Goal: Task Accomplishment & Management: Manage account settings

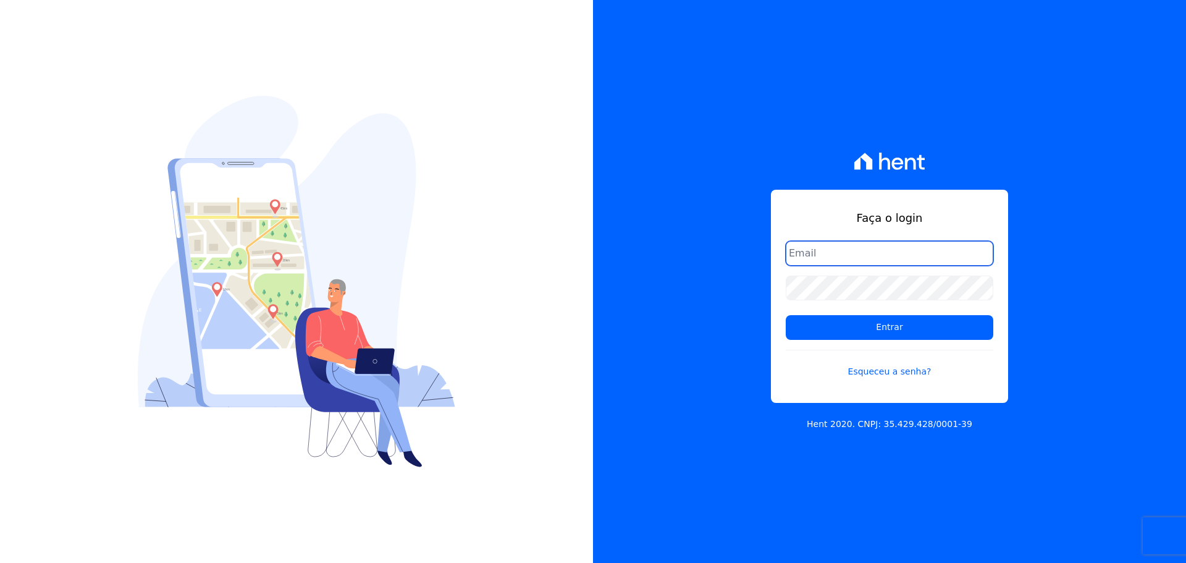
click at [802, 256] on input "email" at bounding box center [889, 253] width 207 height 25
type input "[PERSON_NAME][EMAIL_ADDRESS][DOMAIN_NAME]"
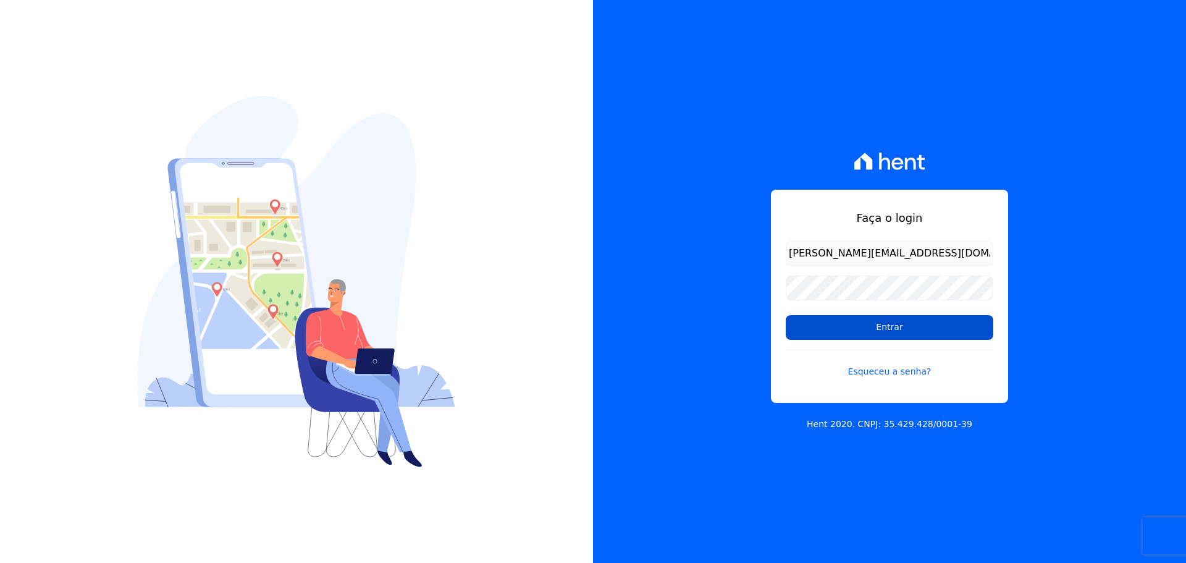
click at [853, 318] on input "Entrar" at bounding box center [889, 327] width 207 height 25
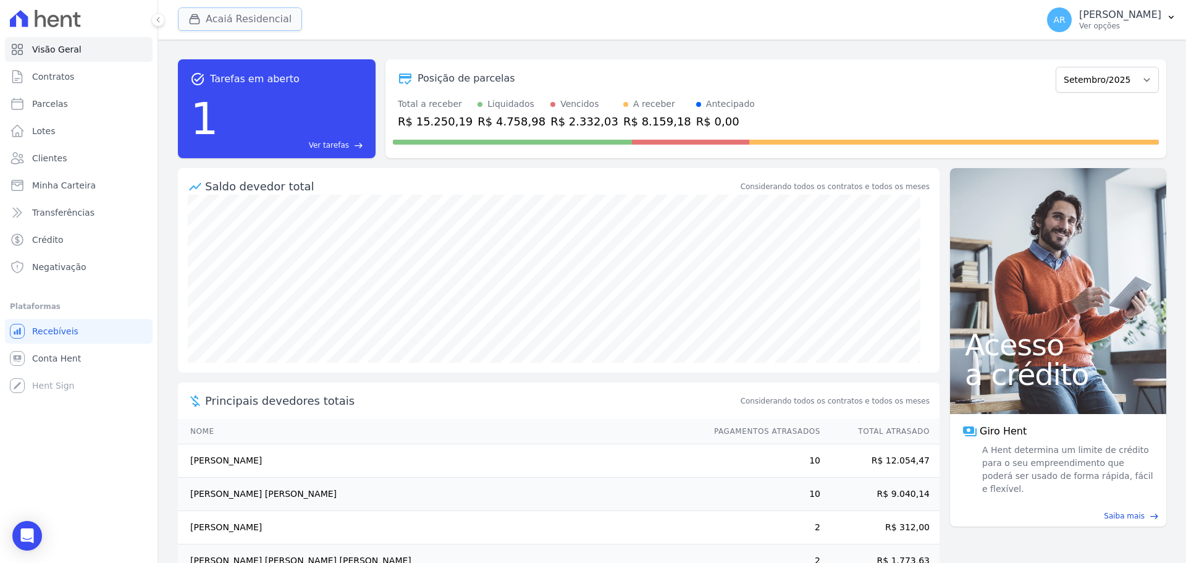
click at [241, 25] on button "Acaiá Residencial" at bounding box center [240, 18] width 124 height 23
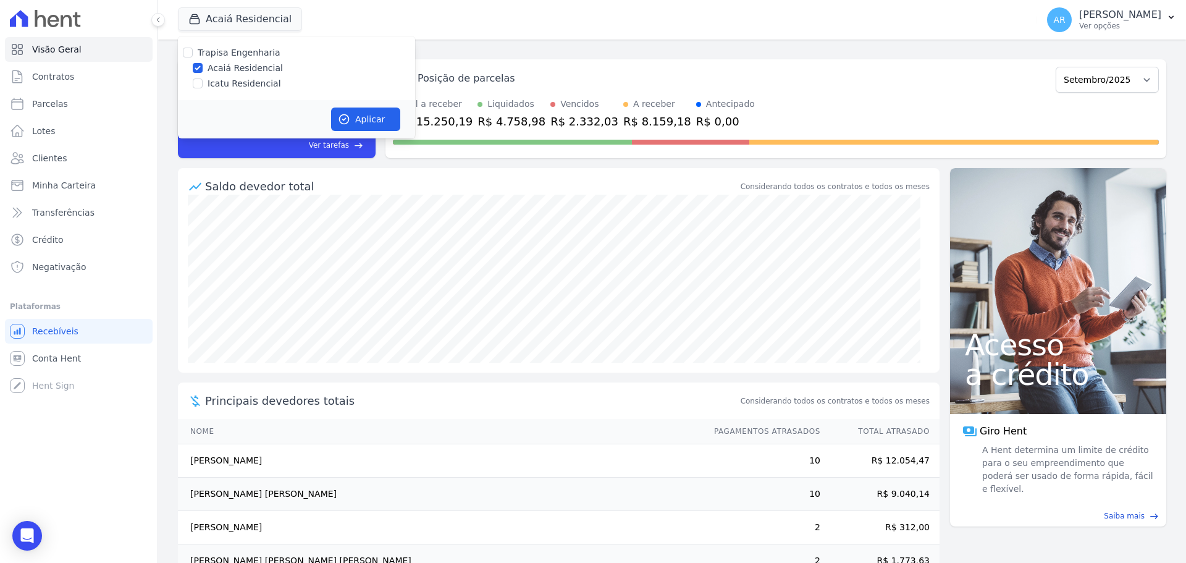
click at [205, 85] on div "Icatu Residencial" at bounding box center [296, 83] width 237 height 13
click at [212, 84] on label "Icatu Residencial" at bounding box center [243, 83] width 73 height 13
click at [203, 84] on input "Icatu Residencial" at bounding box center [198, 83] width 10 height 10
checkbox input "true"
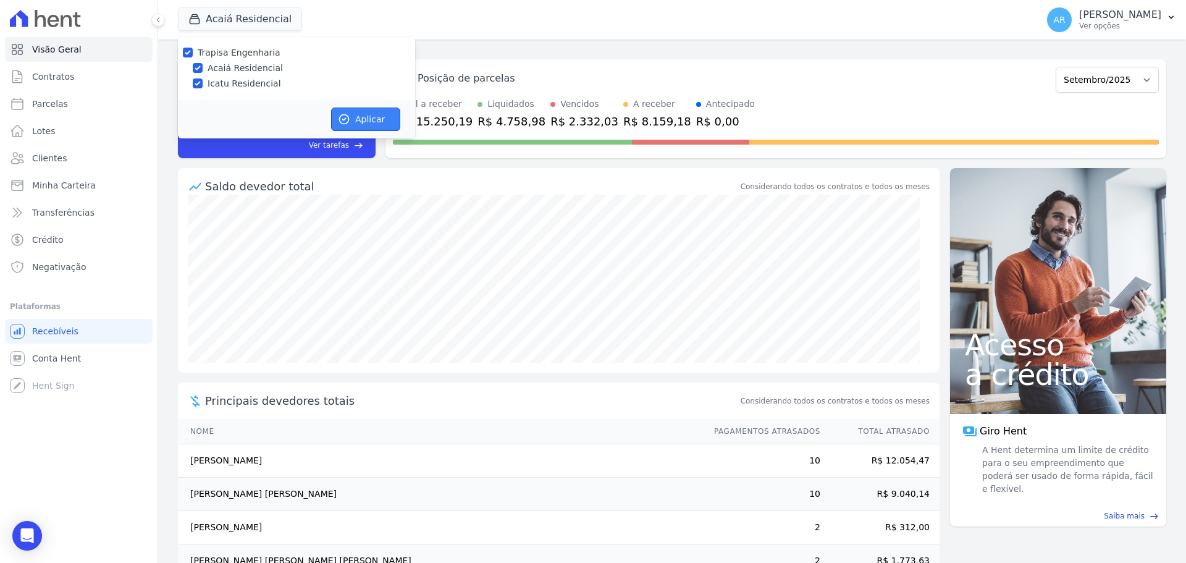
click at [350, 108] on button "Aplicar" at bounding box center [365, 118] width 69 height 23
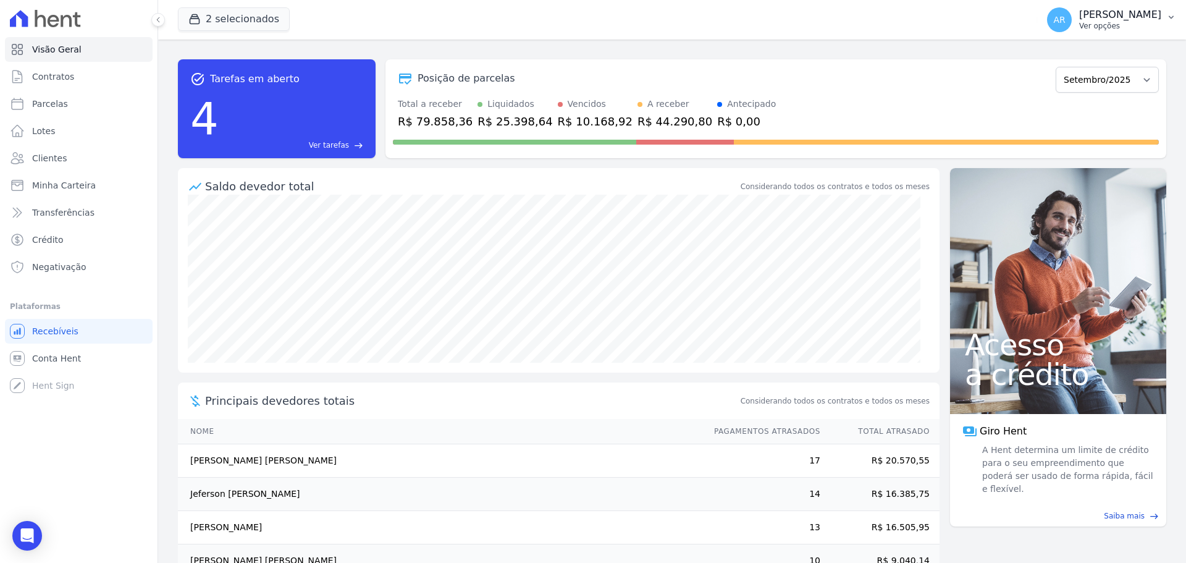
click at [1079, 20] on p "[PERSON_NAME]" at bounding box center [1120, 15] width 82 height 12
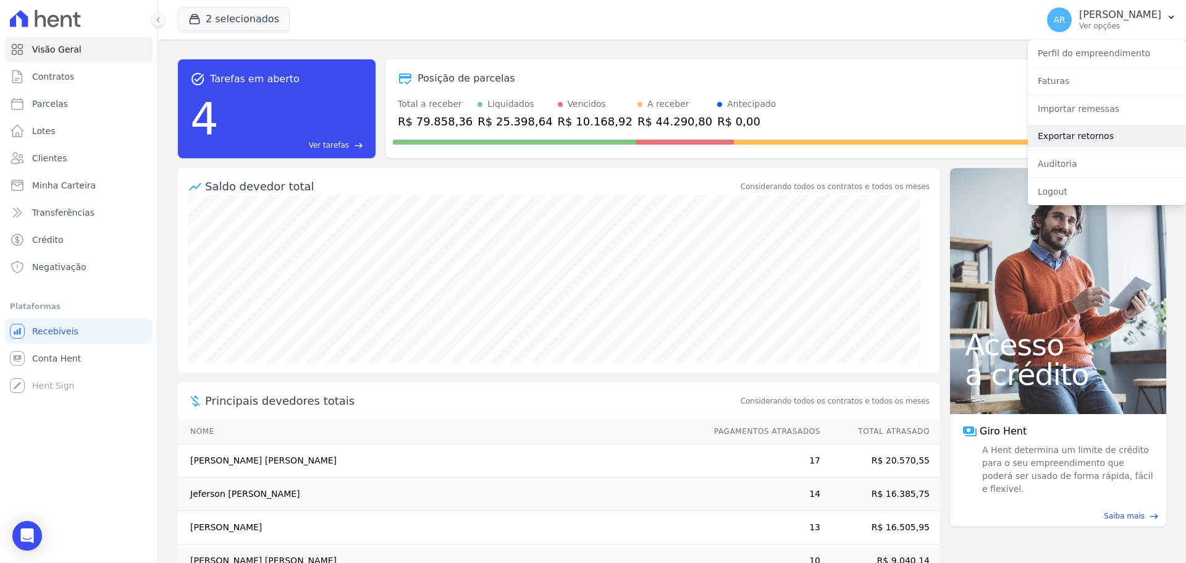
click at [1058, 130] on link "Exportar retornos" at bounding box center [1107, 136] width 158 height 22
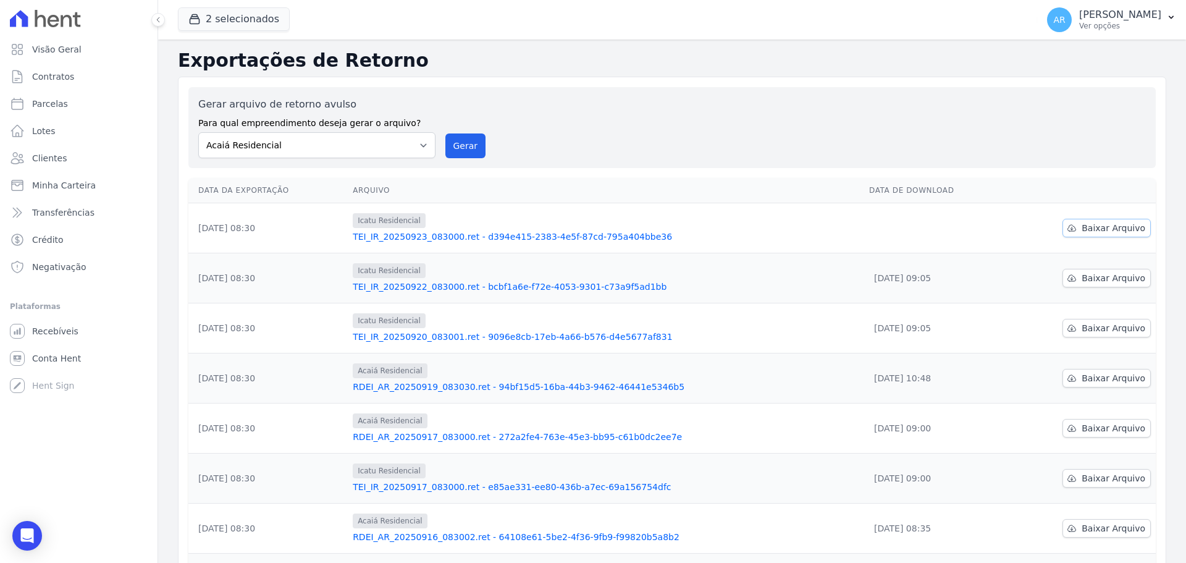
click at [1083, 228] on span "Baixar Arquivo" at bounding box center [1113, 228] width 64 height 12
click at [41, 166] on link "Clientes" at bounding box center [79, 158] width 148 height 25
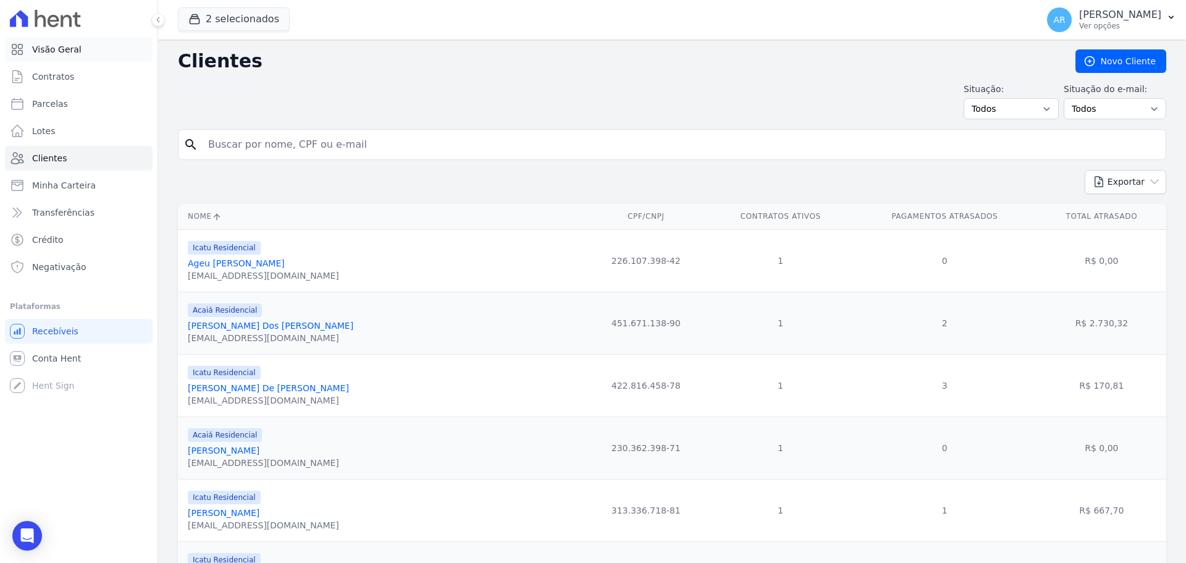
click at [58, 52] on span "Visão Geral" at bounding box center [56, 49] width 49 height 12
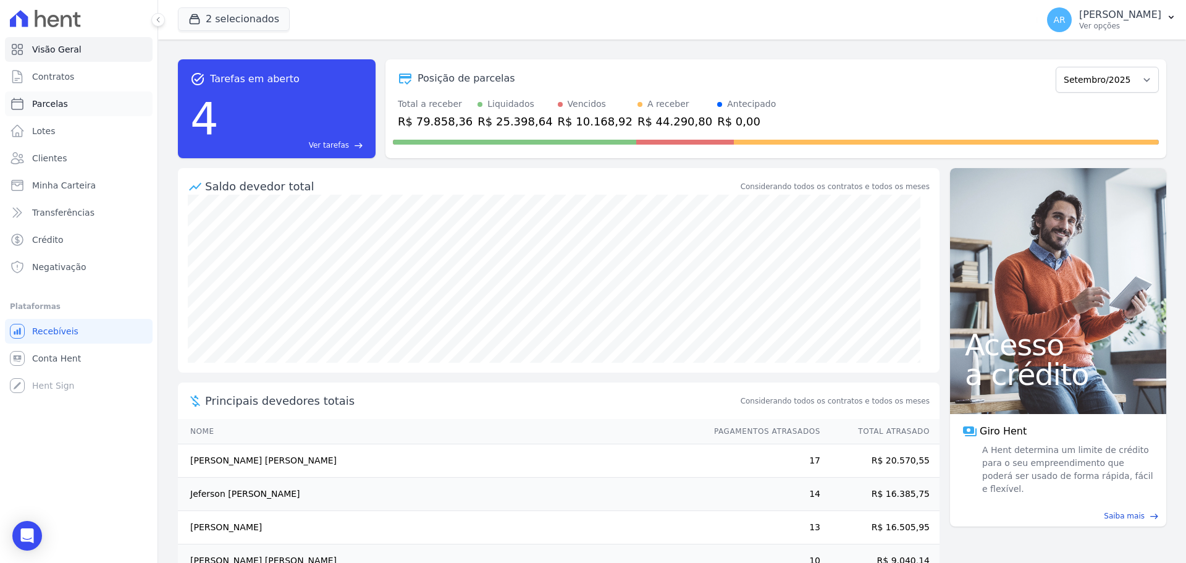
click at [46, 107] on span "Parcelas" at bounding box center [50, 104] width 36 height 12
select select
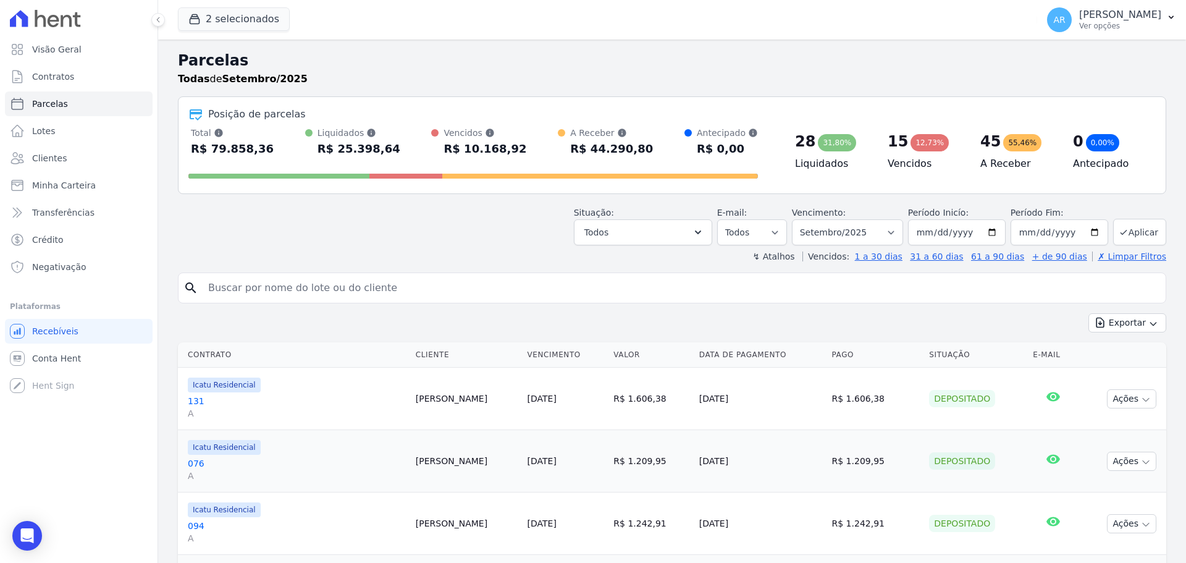
drag, startPoint x: 251, startPoint y: 290, endPoint x: 249, endPoint y: 298, distance: 8.8
click at [251, 290] on input "search" at bounding box center [681, 287] width 960 height 25
type input "dorinaldo"
select select
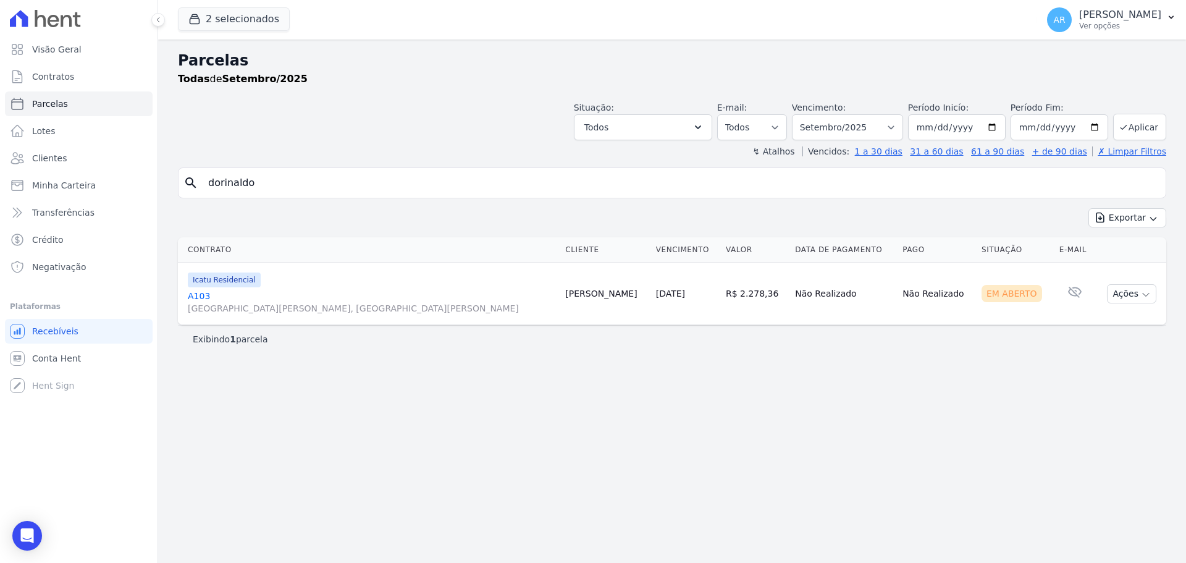
click at [290, 293] on link "A103 [GEOGRAPHIC_DATA][PERSON_NAME], [GEOGRAPHIC_DATA][PERSON_NAME]" at bounding box center [371, 302] width 367 height 25
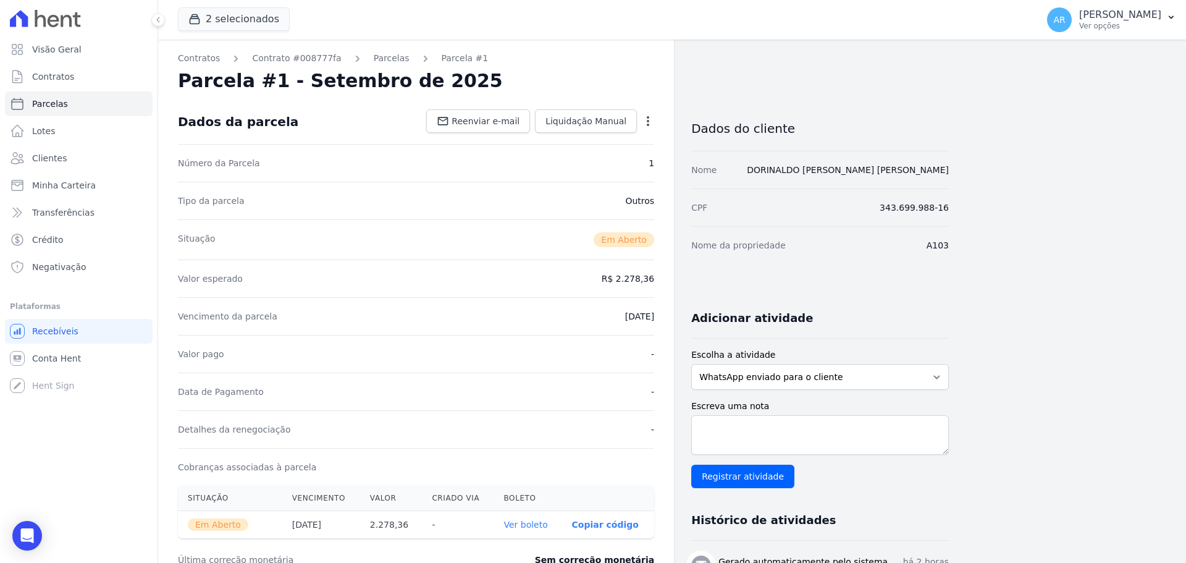
click at [649, 122] on icon "button" at bounding box center [648, 121] width 12 height 12
click at [587, 161] on link "Cancelar Cobrança" at bounding box center [594, 160] width 109 height 22
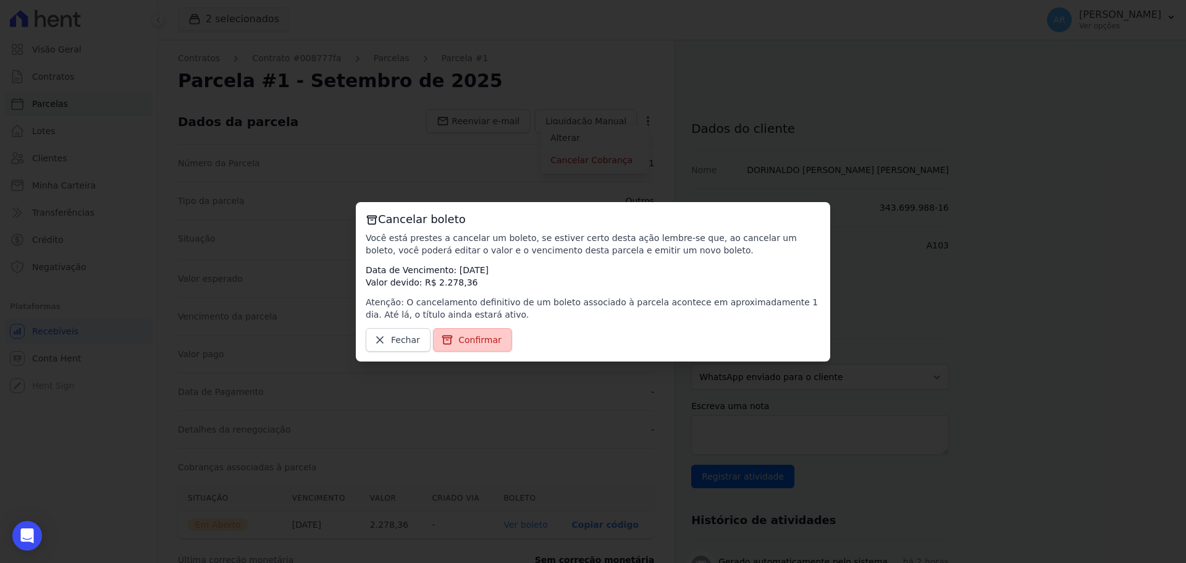
click at [472, 335] on span "Confirmar" at bounding box center [479, 339] width 43 height 12
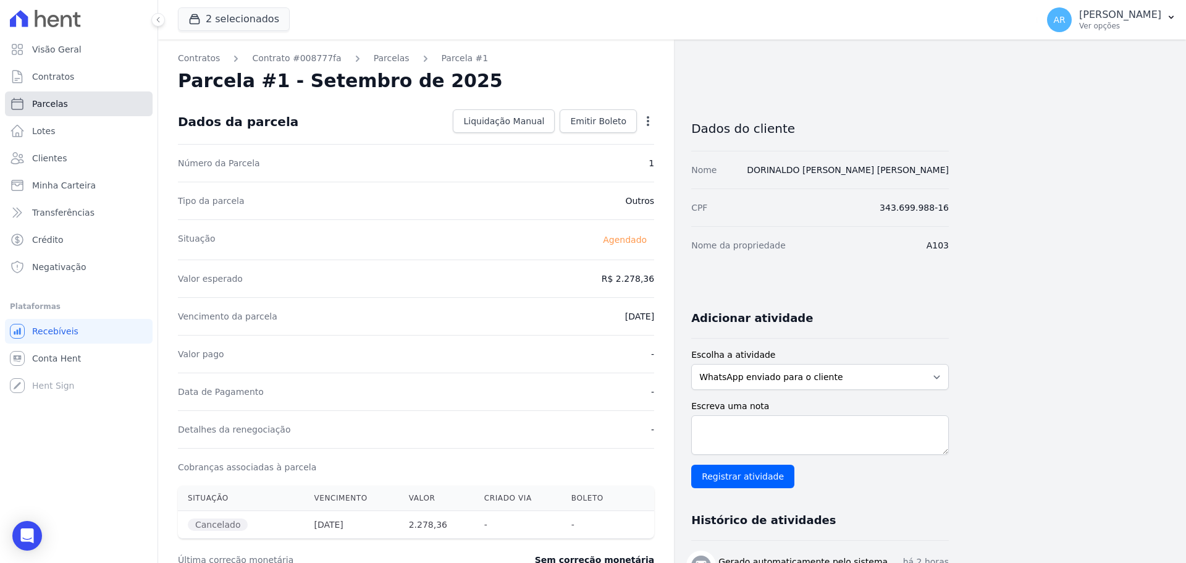
click at [57, 101] on span "Parcelas" at bounding box center [50, 104] width 36 height 12
select select
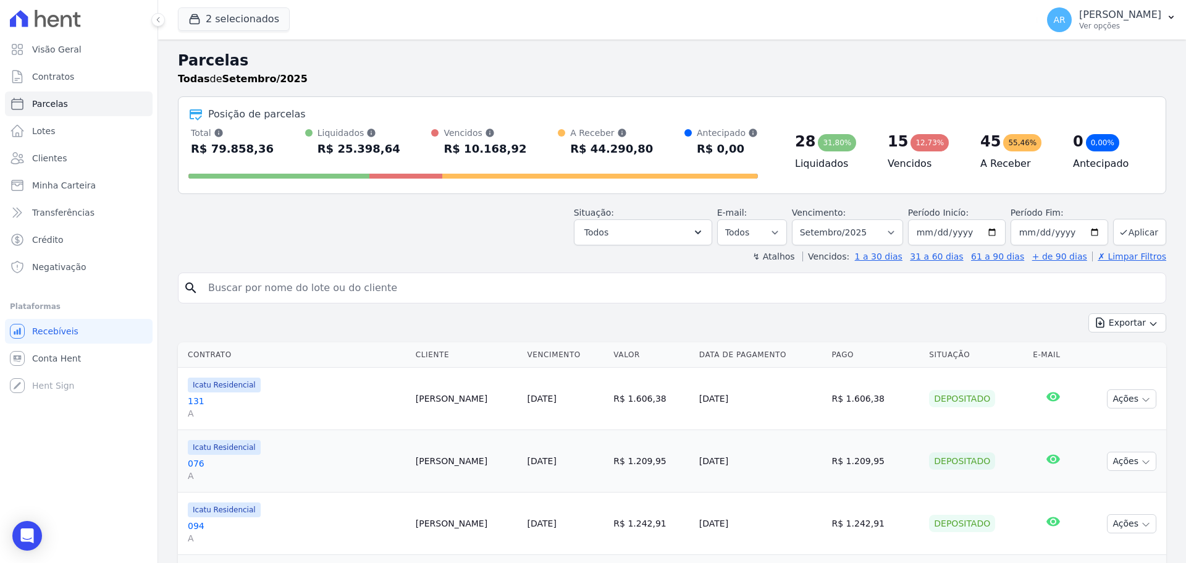
click at [277, 282] on input "search" at bounding box center [681, 287] width 960 height 25
type input "[PERSON_NAME]"
select select
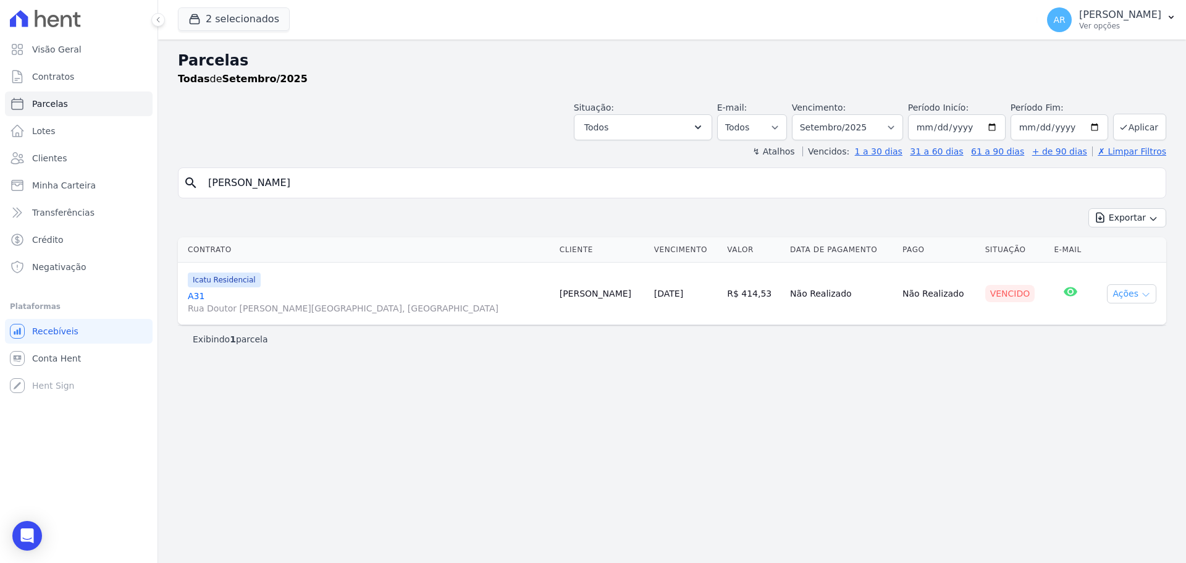
click at [1126, 295] on button "Ações" at bounding box center [1131, 293] width 49 height 19
click at [787, 350] on div "Exibindo 1 parcela" at bounding box center [672, 339] width 988 height 28
drag, startPoint x: 266, startPoint y: 191, endPoint x: 122, endPoint y: 181, distance: 144.8
click at [149, 178] on div "Visão Geral Contratos [GEOGRAPHIC_DATA] Lotes Clientes Minha Carteira Transferê…" at bounding box center [593, 281] width 1186 height 563
type input "[PERSON_NAME]"
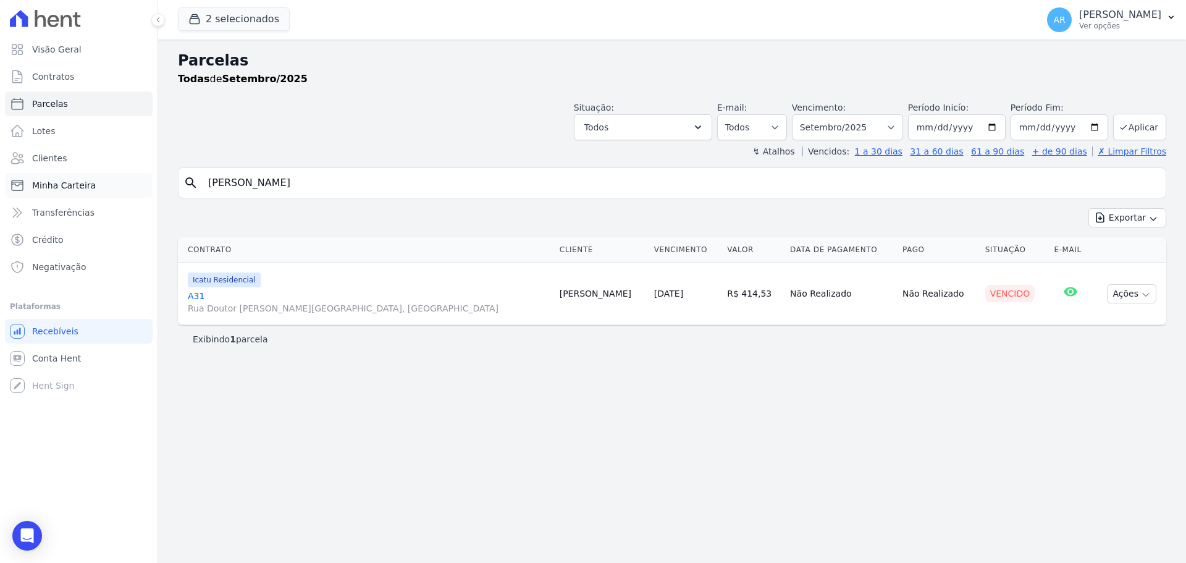
select select
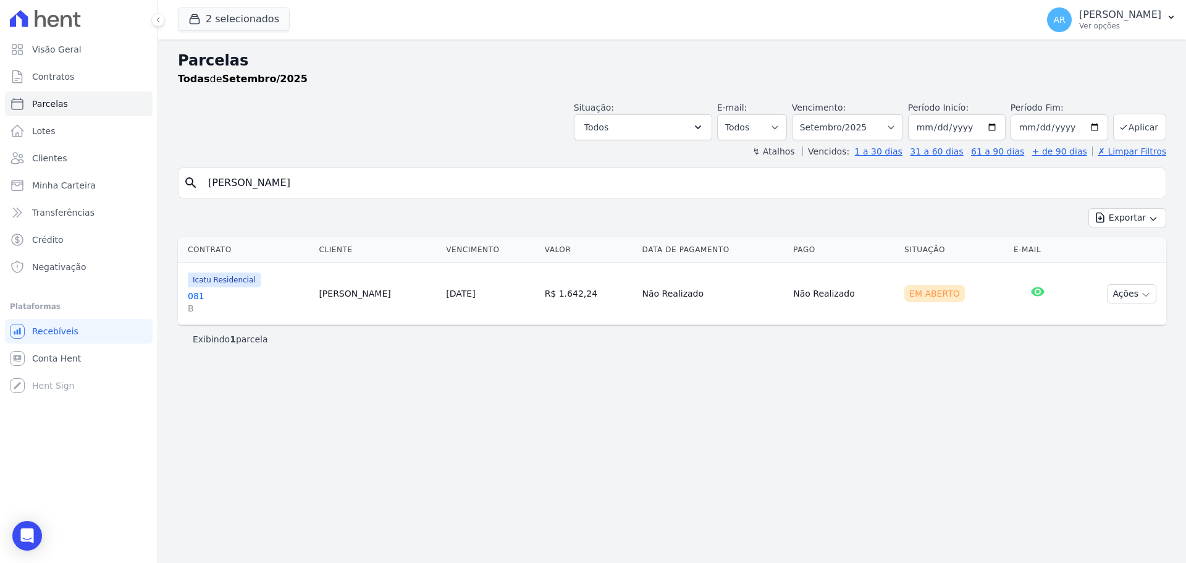
click at [345, 296] on td "[PERSON_NAME]" at bounding box center [377, 293] width 127 height 62
click at [273, 296] on link "081 B" at bounding box center [248, 302] width 121 height 25
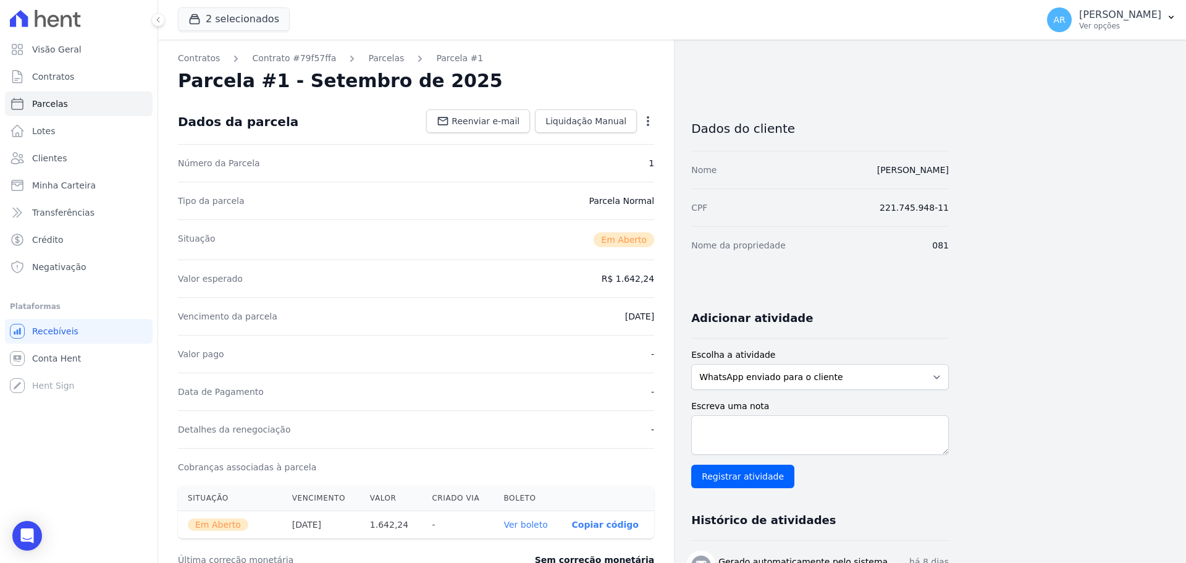
click at [650, 120] on icon "button" at bounding box center [648, 121] width 12 height 12
click at [562, 166] on link "Cancelar Cobrança" at bounding box center [594, 160] width 109 height 22
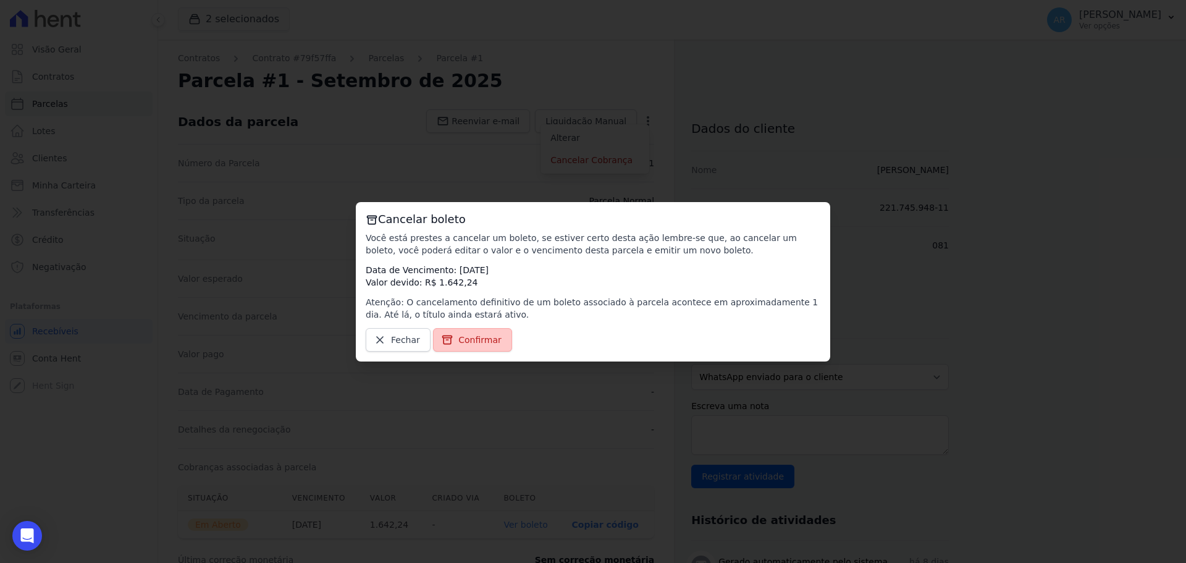
click at [469, 334] on span "Confirmar" at bounding box center [479, 339] width 43 height 12
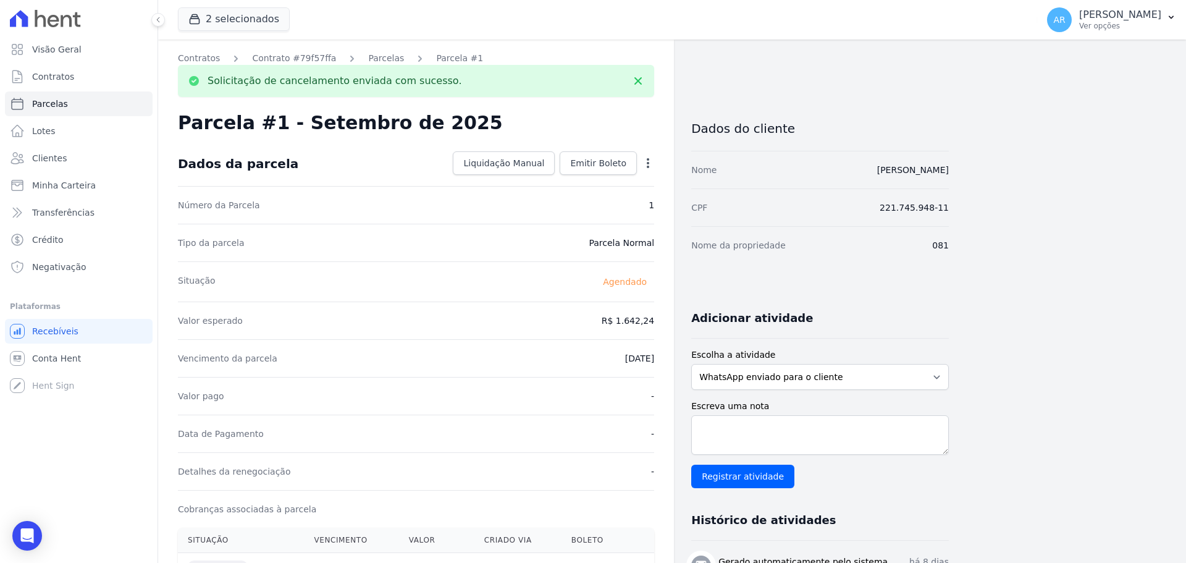
click at [321, 245] on div "Tipo da parcela [GEOGRAPHIC_DATA]" at bounding box center [416, 243] width 476 height 38
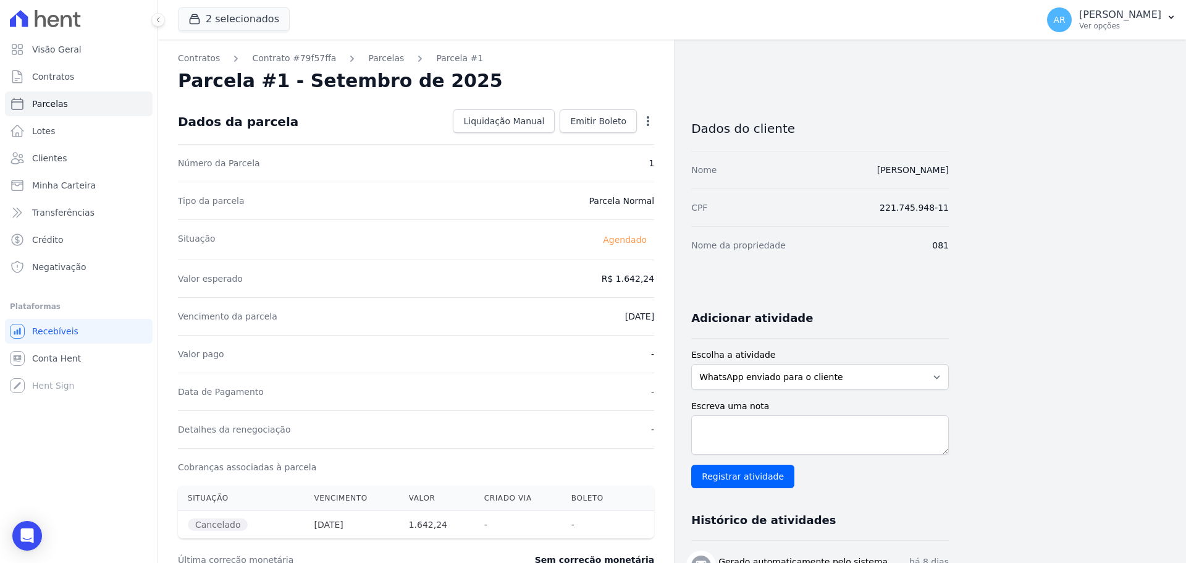
click at [645, 122] on icon "button" at bounding box center [648, 121] width 12 height 12
click at [462, 194] on div "Tipo da parcela Parcela Normal" at bounding box center [416, 201] width 476 height 38
click at [61, 109] on span "Parcelas" at bounding box center [50, 104] width 36 height 12
select select
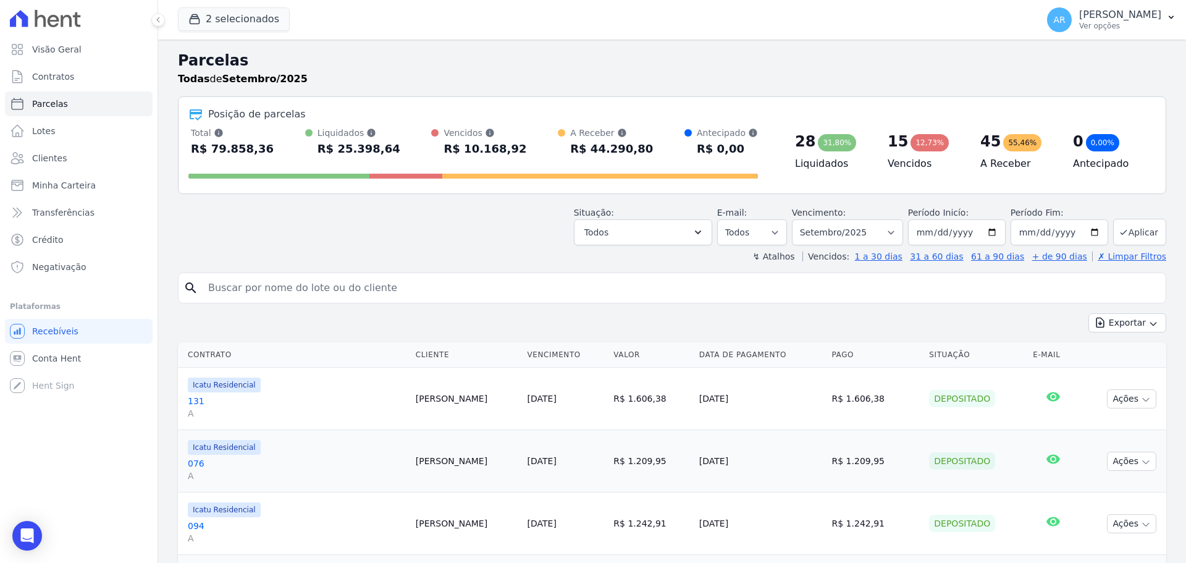
click at [297, 286] on input "search" at bounding box center [681, 287] width 960 height 25
type input "marcelo"
select select
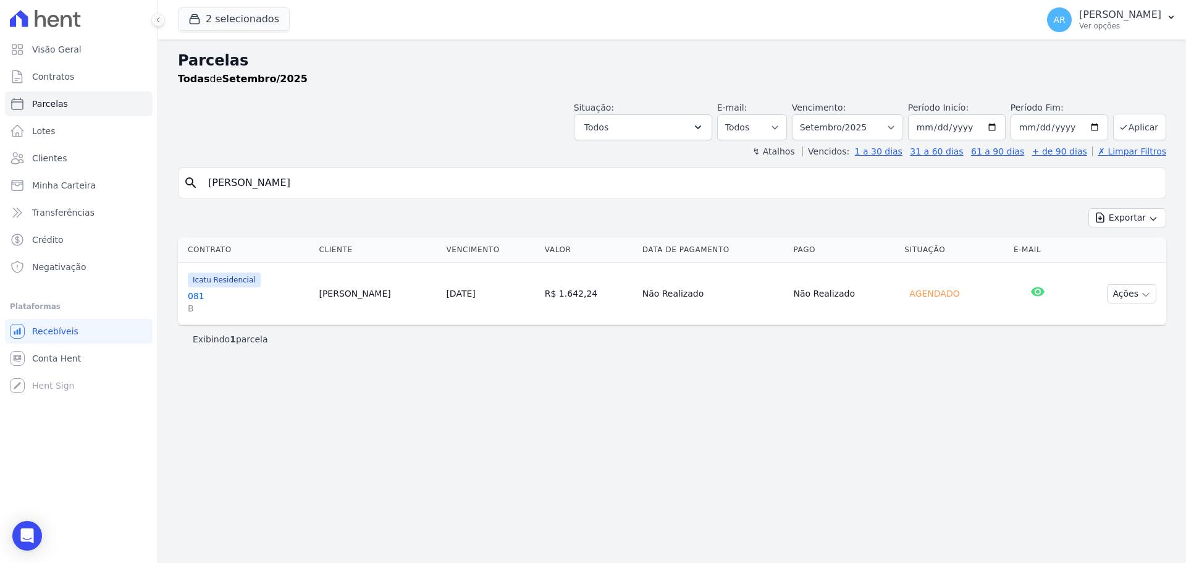
click at [844, 296] on td "Não Realizado" at bounding box center [843, 293] width 111 height 62
click at [1138, 294] on button "Ações" at bounding box center [1131, 293] width 49 height 19
click at [713, 295] on td "Não Realizado" at bounding box center [712, 293] width 151 height 62
click at [338, 304] on td "Marcelo Barbosa" at bounding box center [377, 293] width 127 height 62
click at [342, 293] on td "Marcelo Barbosa" at bounding box center [377, 293] width 127 height 62
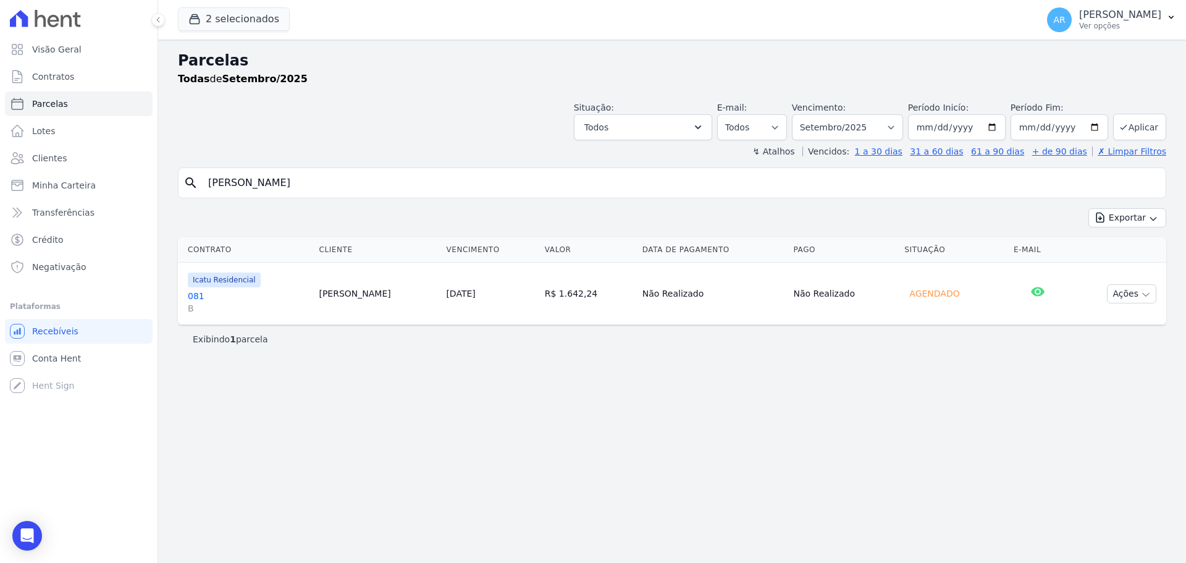
click at [316, 292] on td "Marcelo Barbosa" at bounding box center [377, 293] width 127 height 62
click at [283, 292] on link "081 B" at bounding box center [248, 302] width 121 height 25
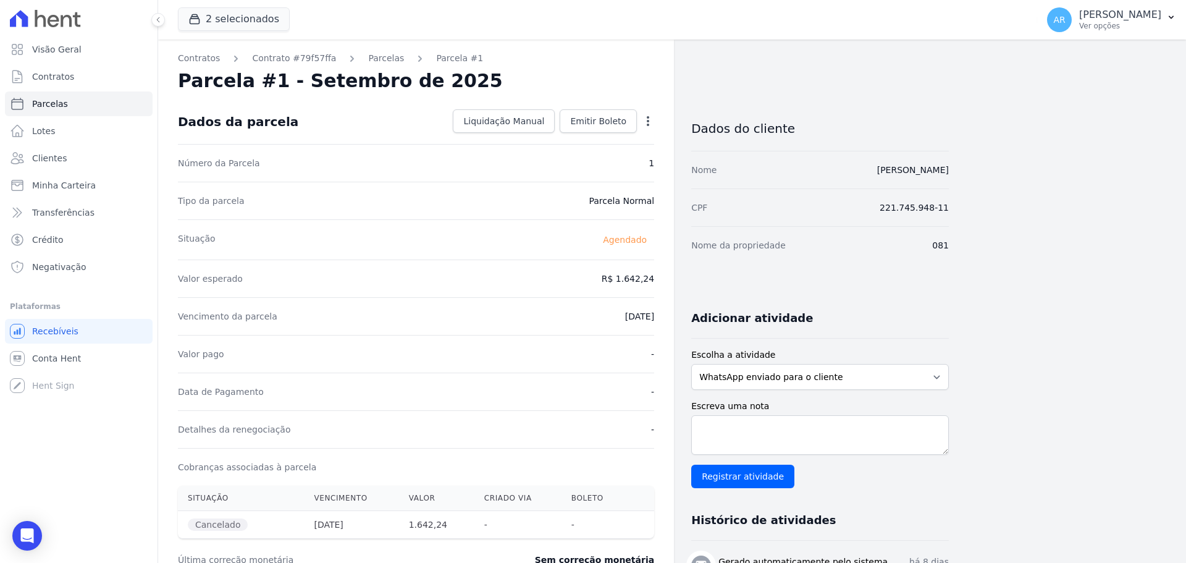
click at [647, 118] on icon "button" at bounding box center [648, 121] width 2 height 10
click at [663, 99] on div "Contratos Contrato #79f57ffa Parcelas Parcela #1 Parcela #1 - Setembro de 2025 …" at bounding box center [416, 438] width 516 height 797
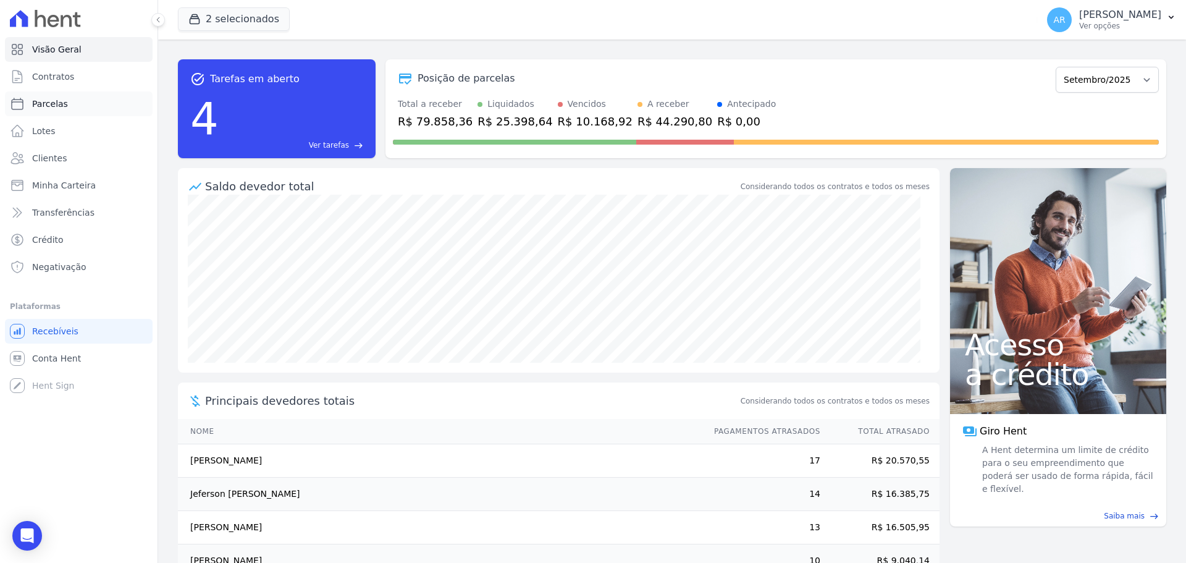
click at [49, 108] on span "Parcelas" at bounding box center [50, 104] width 36 height 12
select select
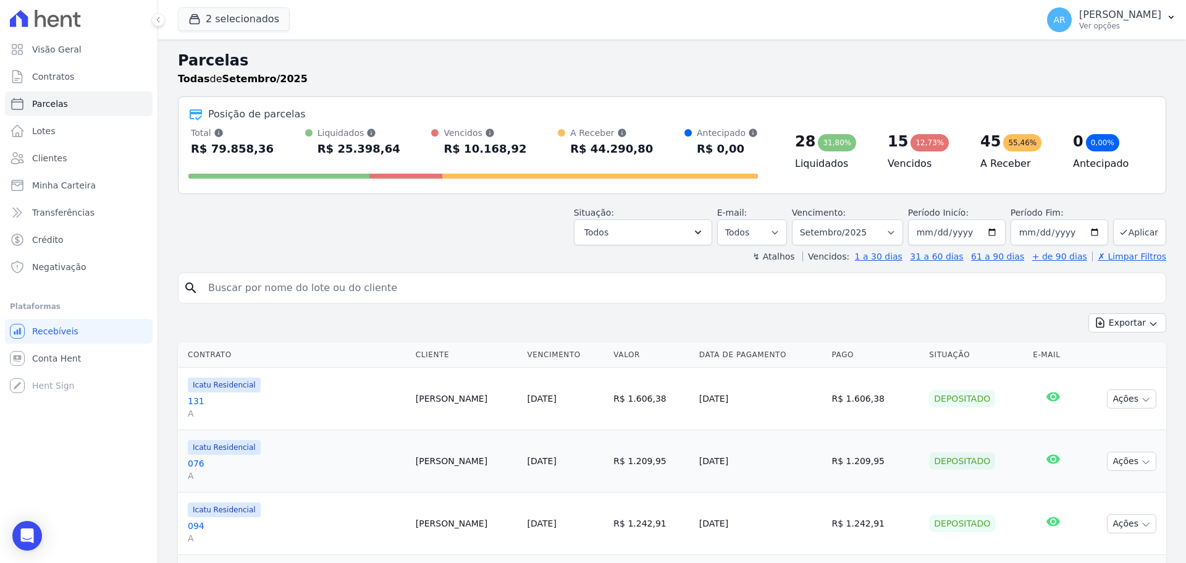
click at [322, 285] on input "search" at bounding box center [681, 287] width 960 height 25
type input "marcelo"
select select
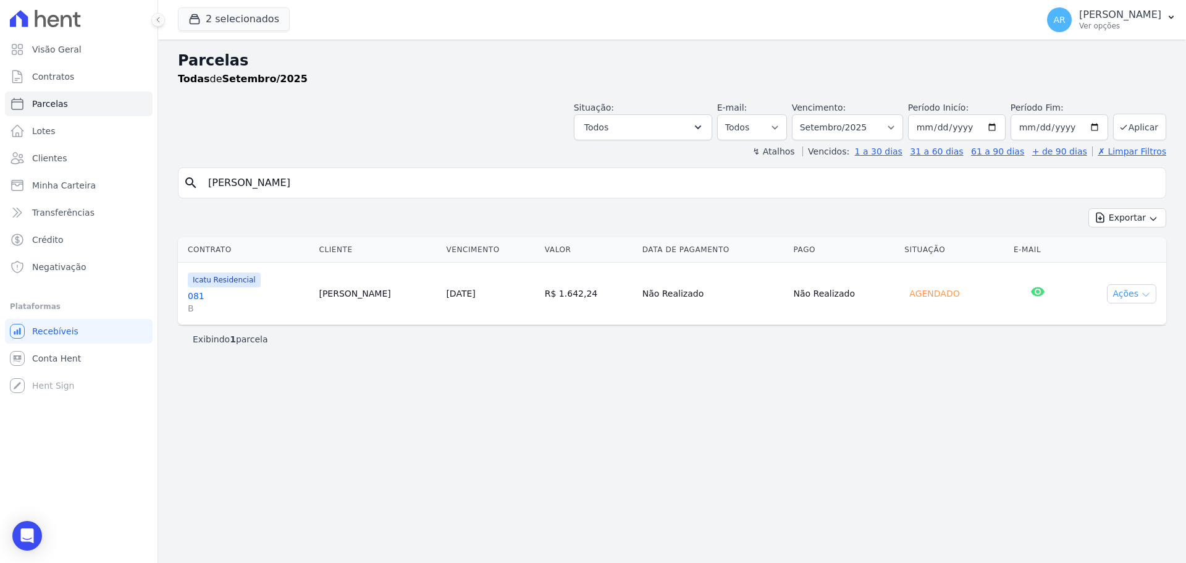
click at [1139, 297] on button "Ações" at bounding box center [1131, 293] width 49 height 19
click at [314, 321] on td "Marcelo Barbosa" at bounding box center [377, 293] width 127 height 62
click at [270, 296] on link "081 B" at bounding box center [248, 302] width 121 height 25
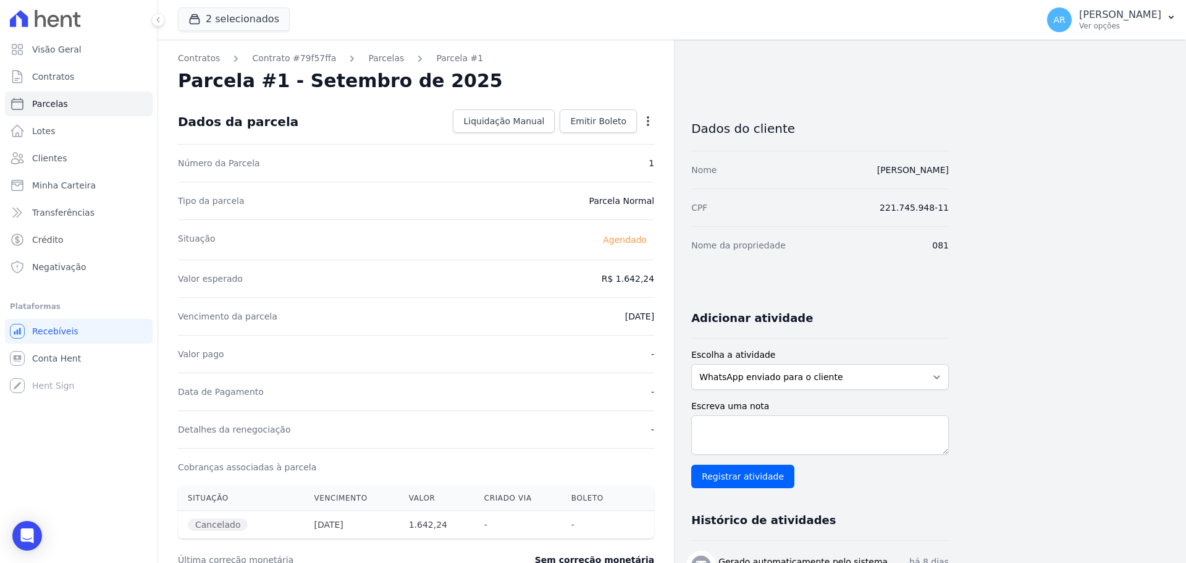
click at [647, 120] on icon "button" at bounding box center [648, 121] width 12 height 12
click at [585, 217] on div "Tipo da parcela Parcela Normal" at bounding box center [416, 201] width 476 height 38
click at [520, 118] on span "Liquidação Manual" at bounding box center [503, 121] width 81 height 12
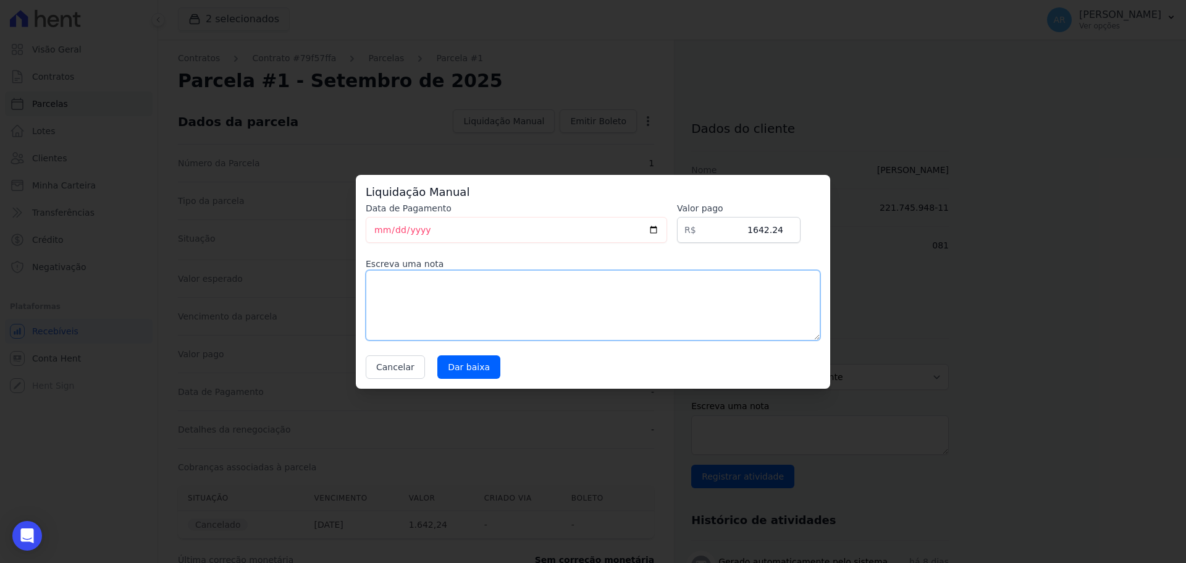
click at [453, 296] on textarea at bounding box center [593, 305] width 455 height 70
type textarea "Cliente solicitou renegociação."
click at [471, 364] on input "Dar baixa" at bounding box center [468, 366] width 63 height 23
